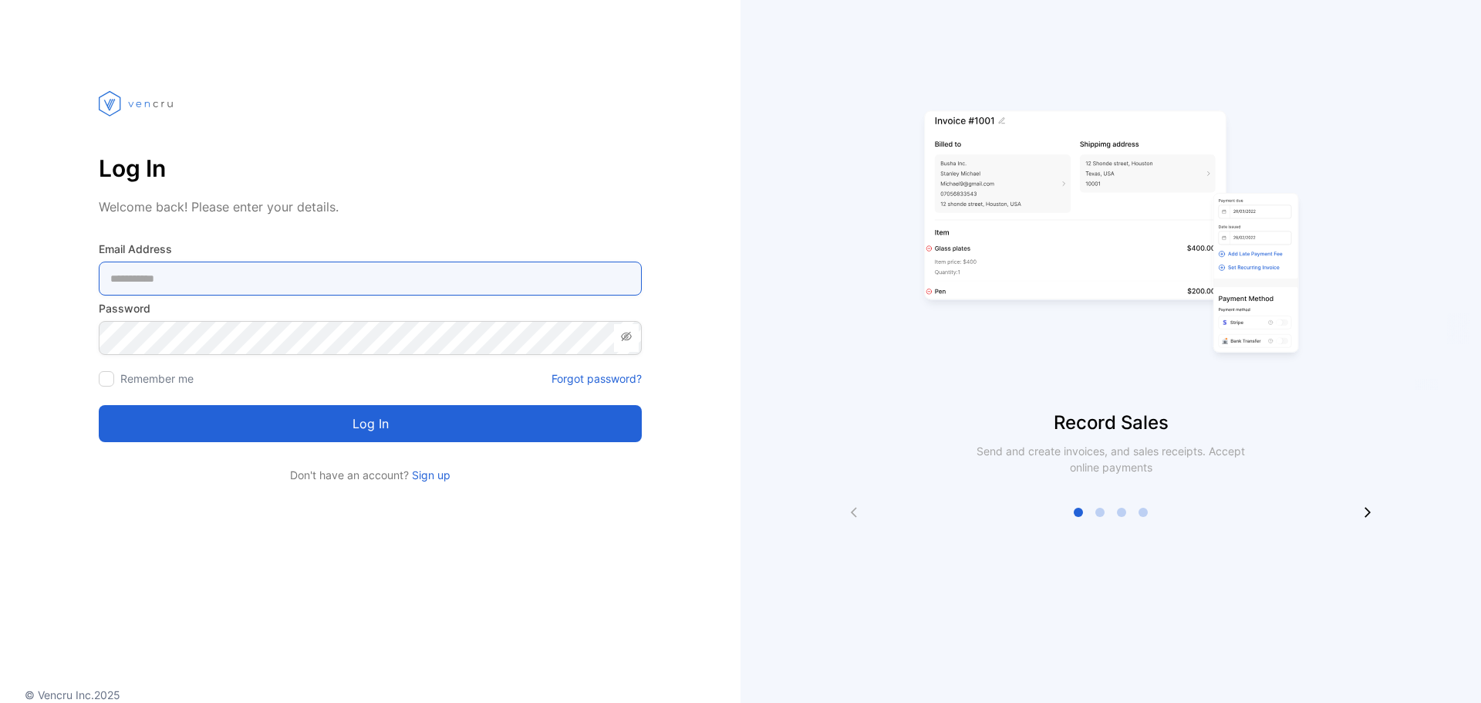
click at [242, 274] on Address-inputemail "email" at bounding box center [370, 278] width 543 height 34
type Address-inputemail "**********"
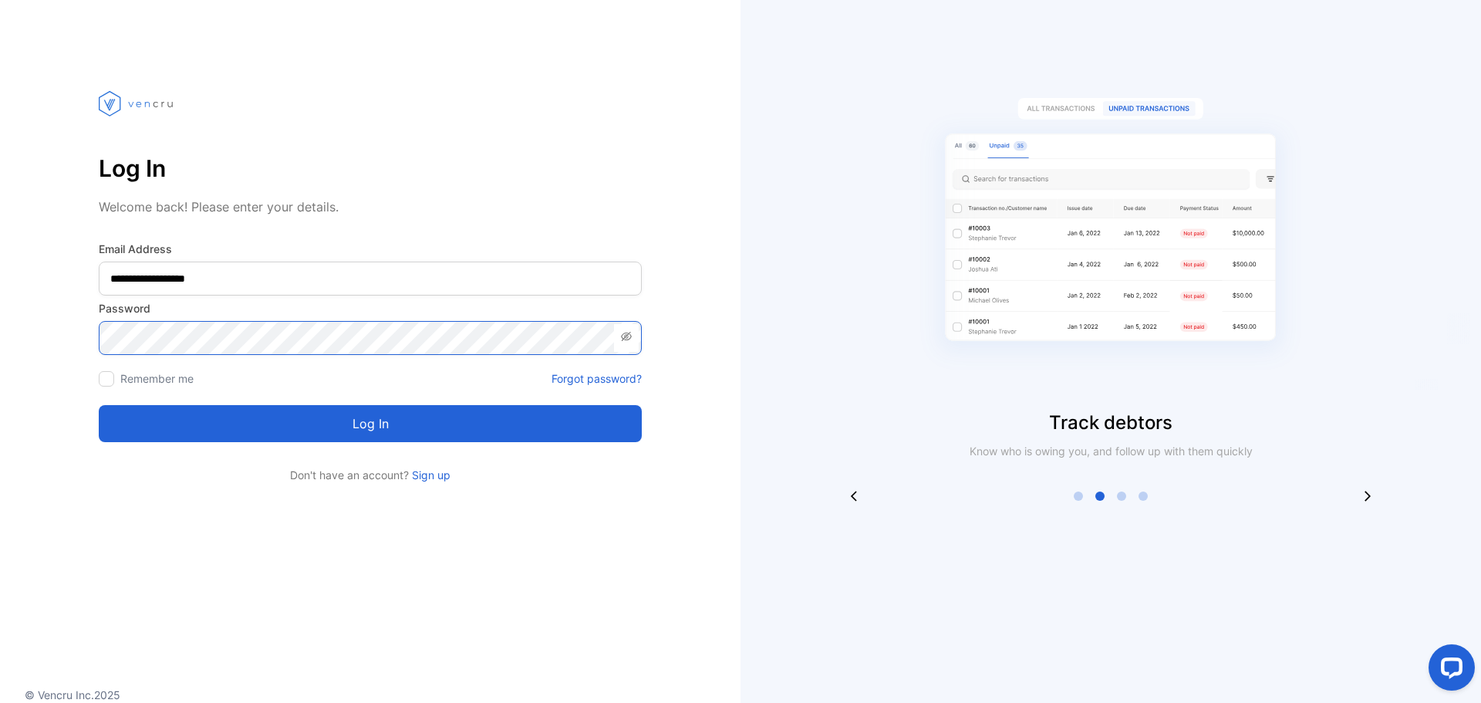
click at [99, 405] on button "Log in" at bounding box center [370, 423] width 543 height 37
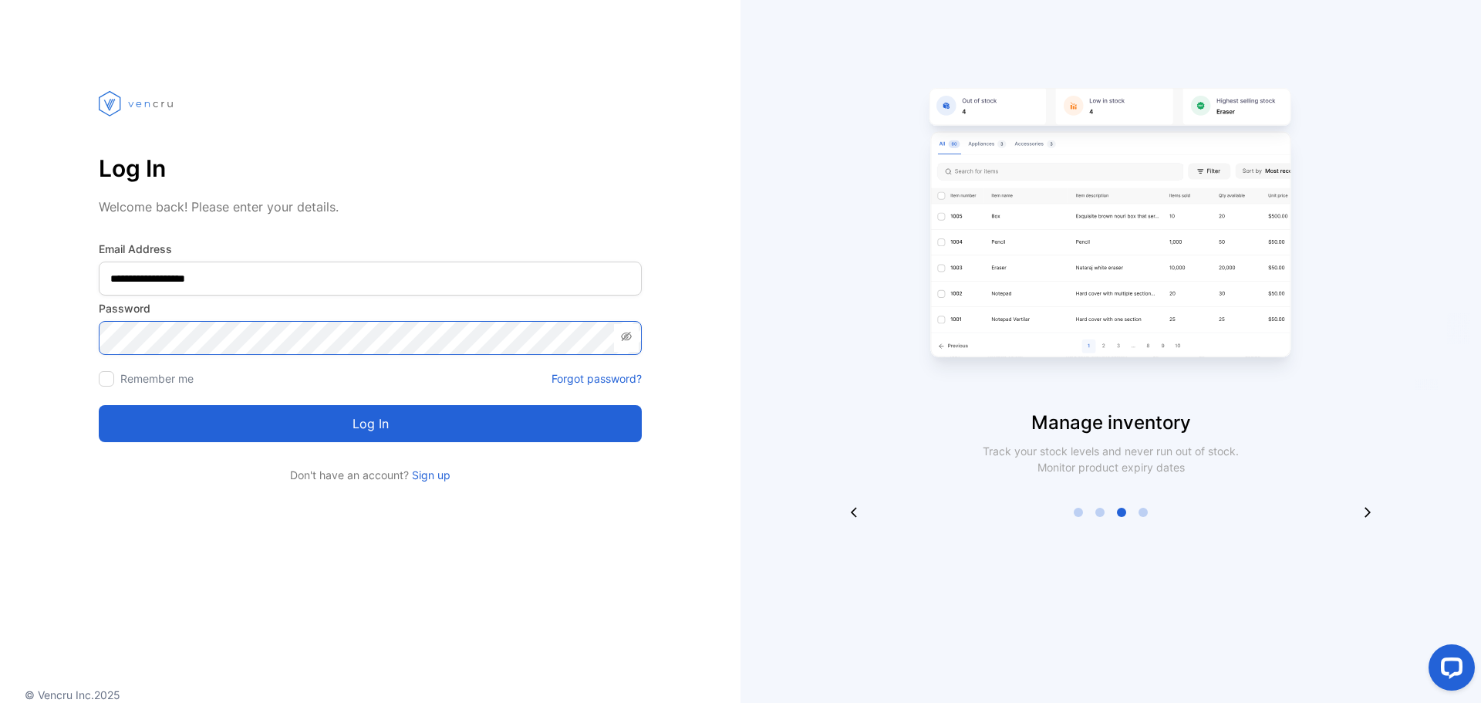
click at [99, 405] on button "Log in" at bounding box center [370, 423] width 543 height 37
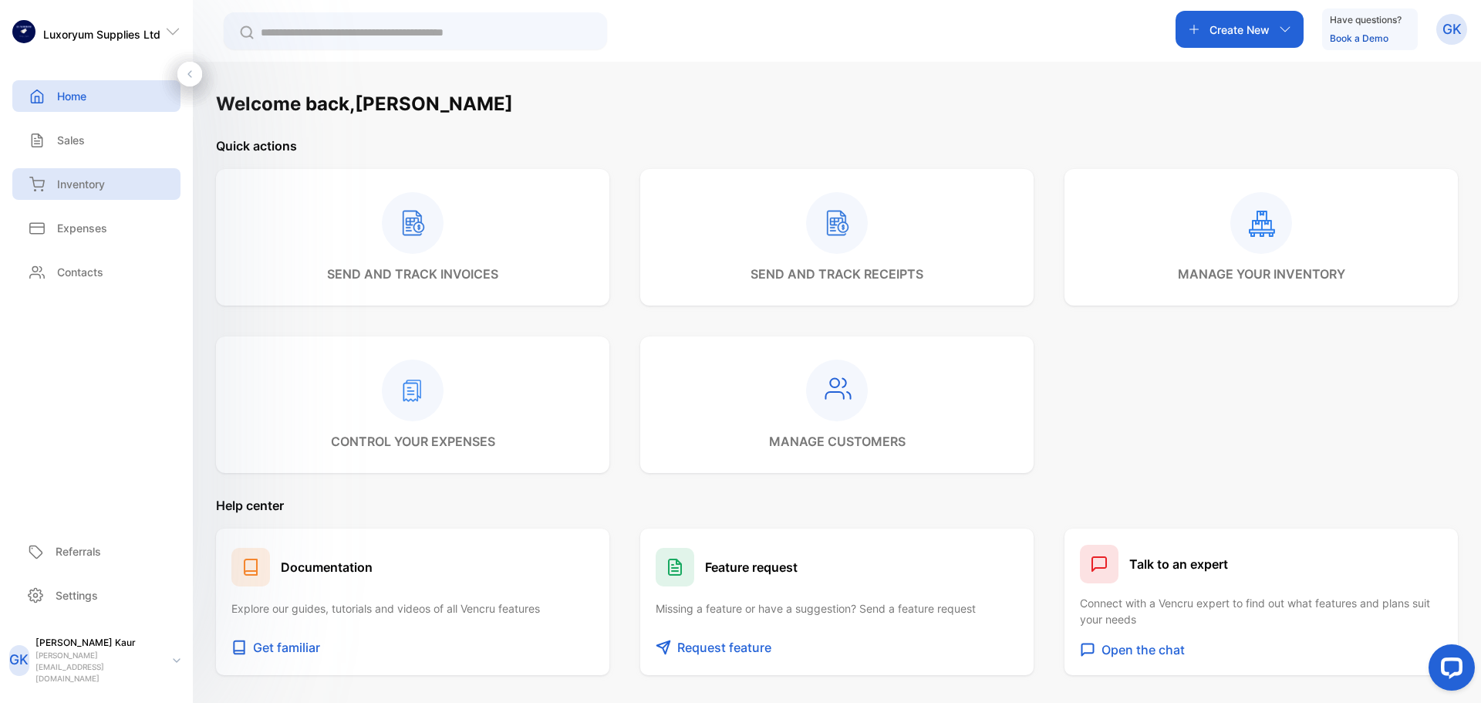
click at [59, 187] on p "Inventory" at bounding box center [81, 184] width 48 height 16
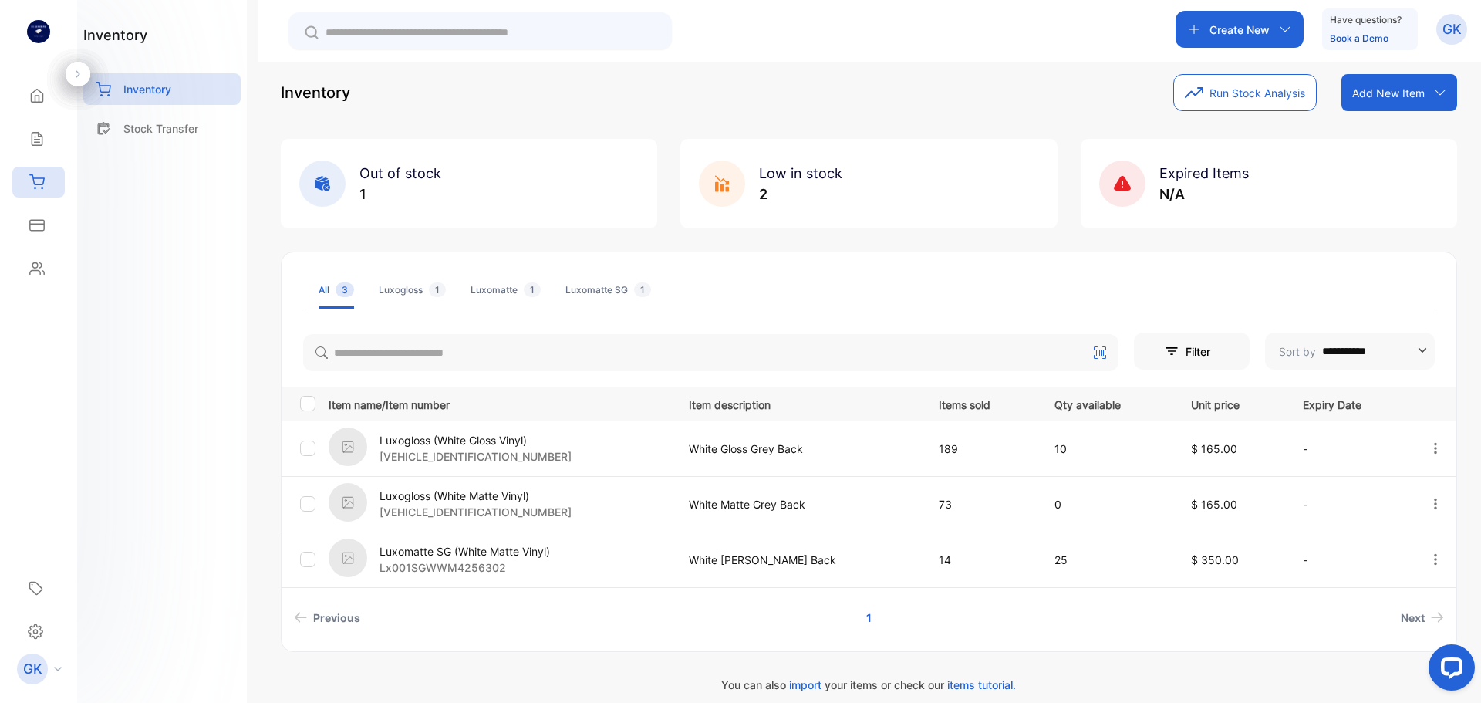
scroll to position [31, 0]
